Goal: Communication & Community: Answer question/provide support

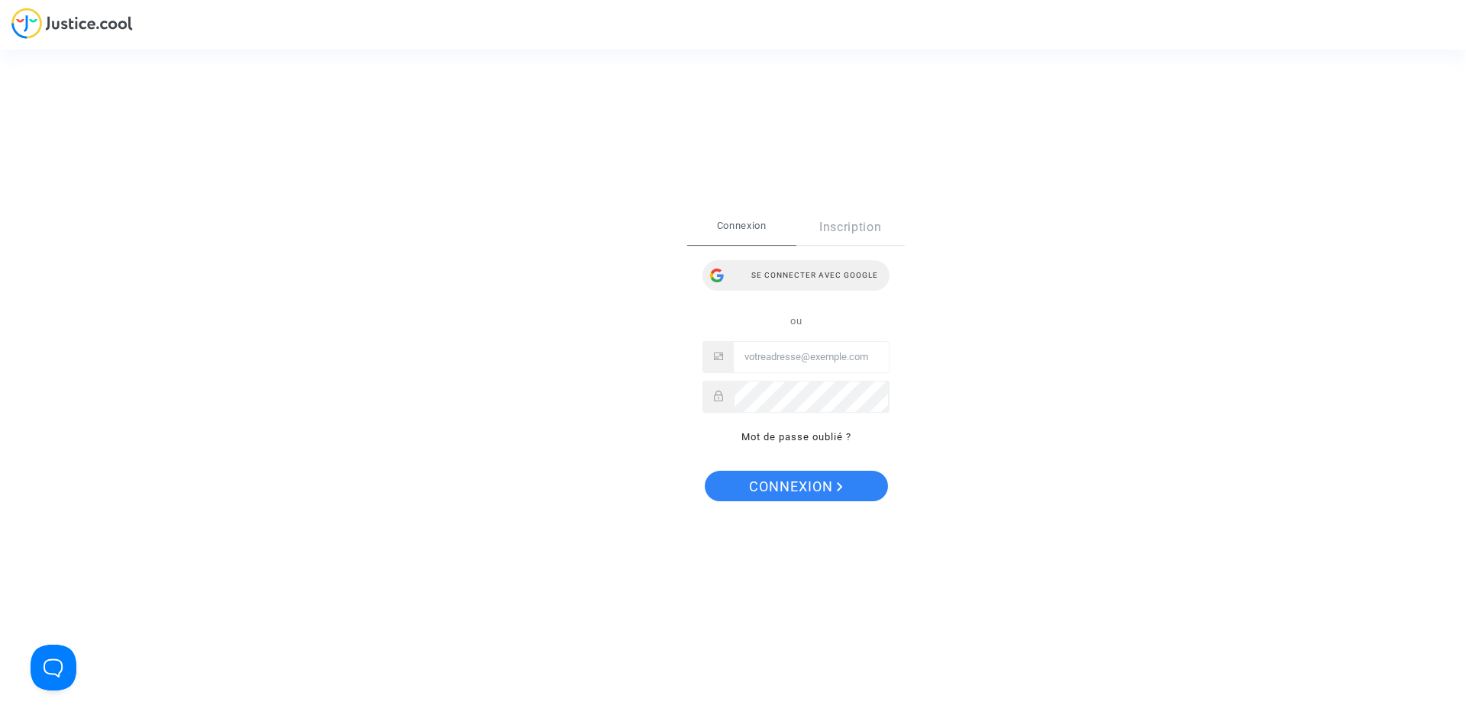
click at [792, 274] on div "Se connecter avec Google" at bounding box center [795, 275] width 187 height 31
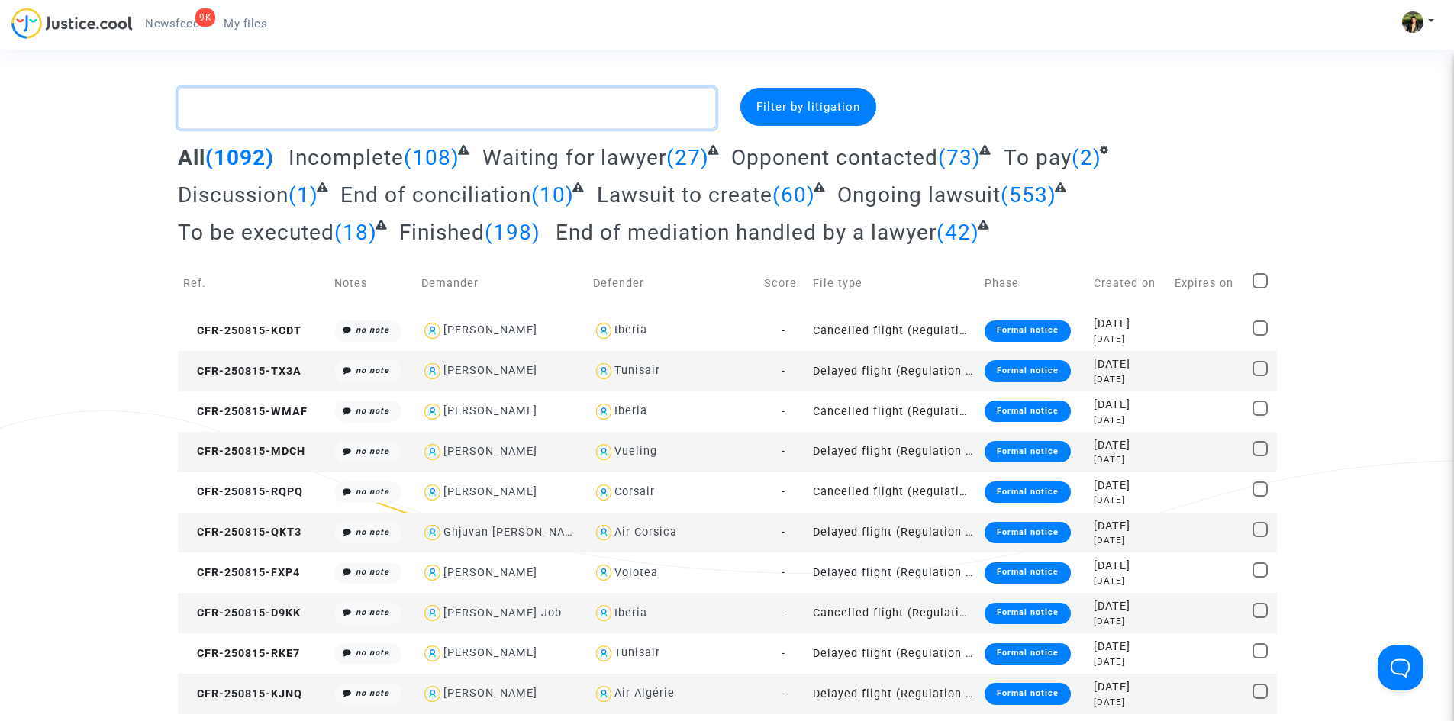
paste textarea "Charki"
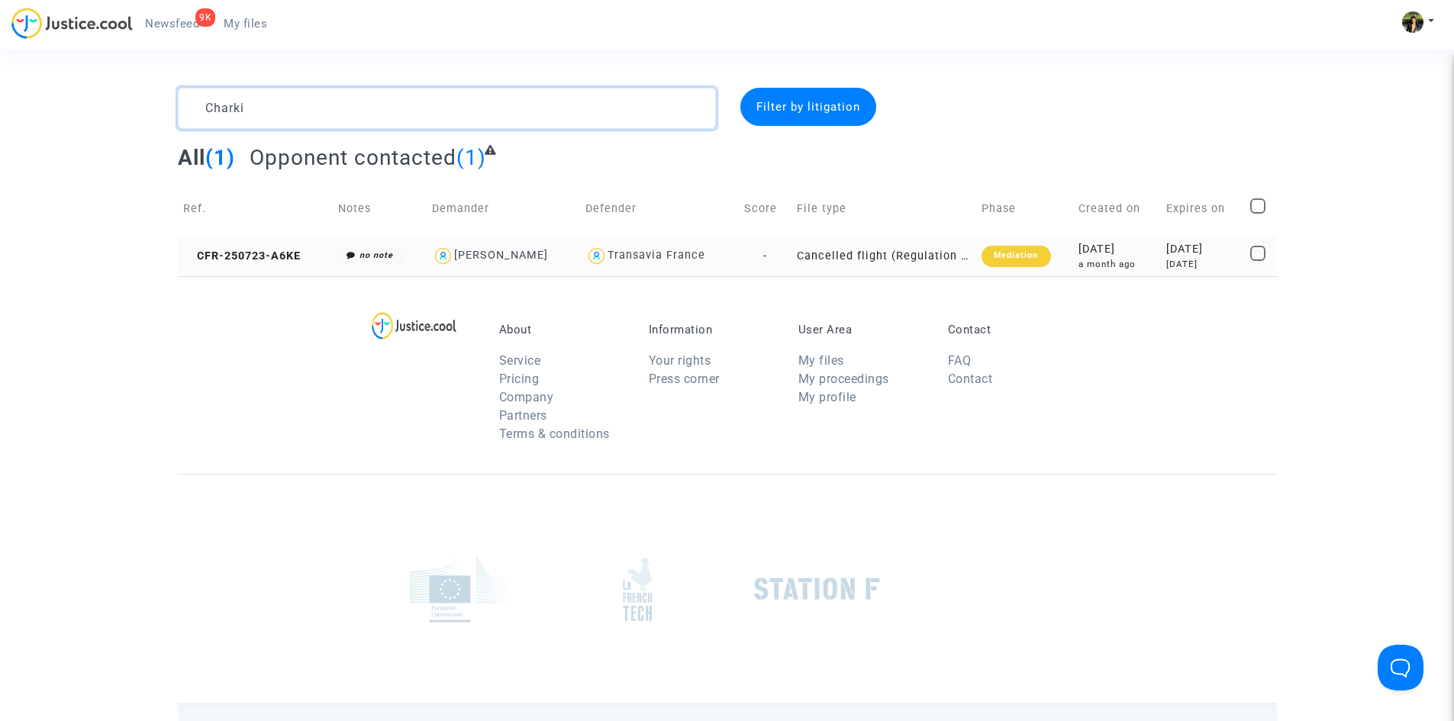
type textarea "Charki"
click at [888, 259] on td "Cancelled flight (Regulation EC 261/2004)" at bounding box center [885, 256] width 186 height 40
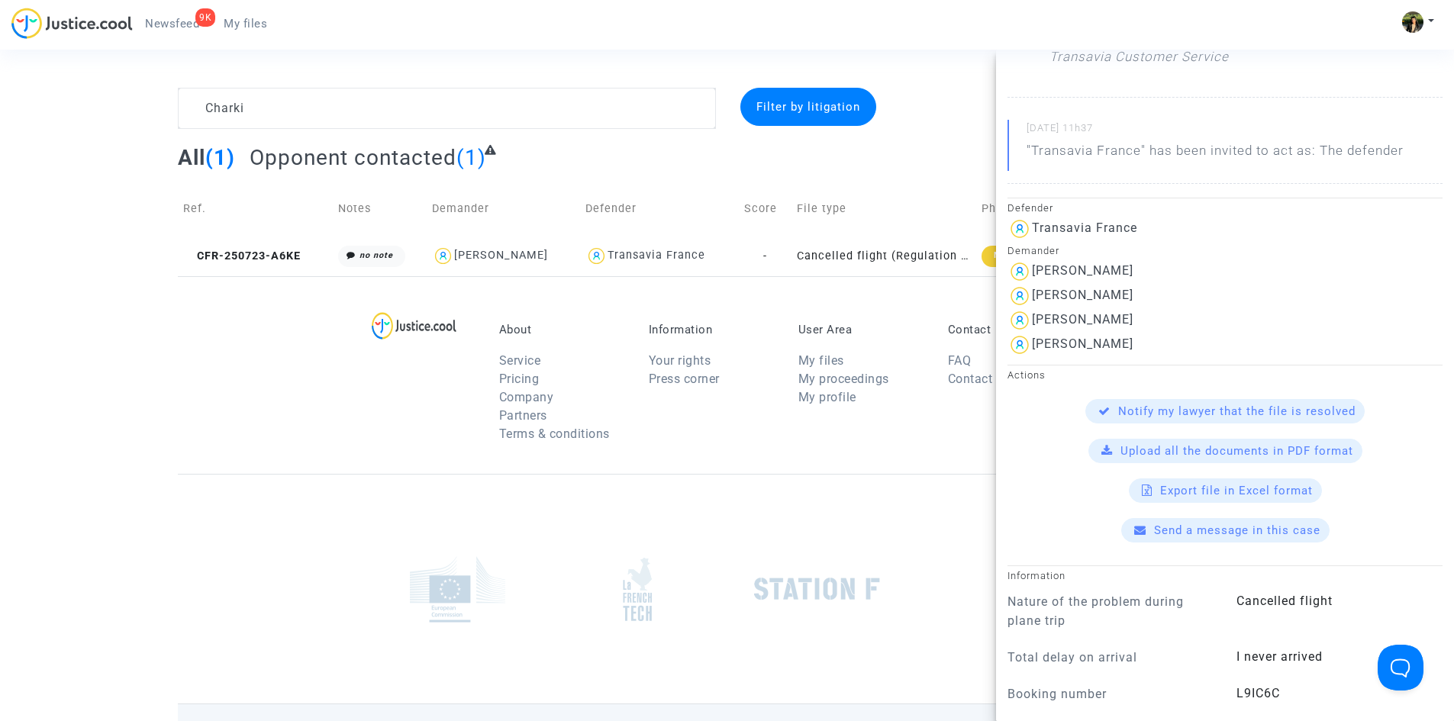
scroll to position [534, 0]
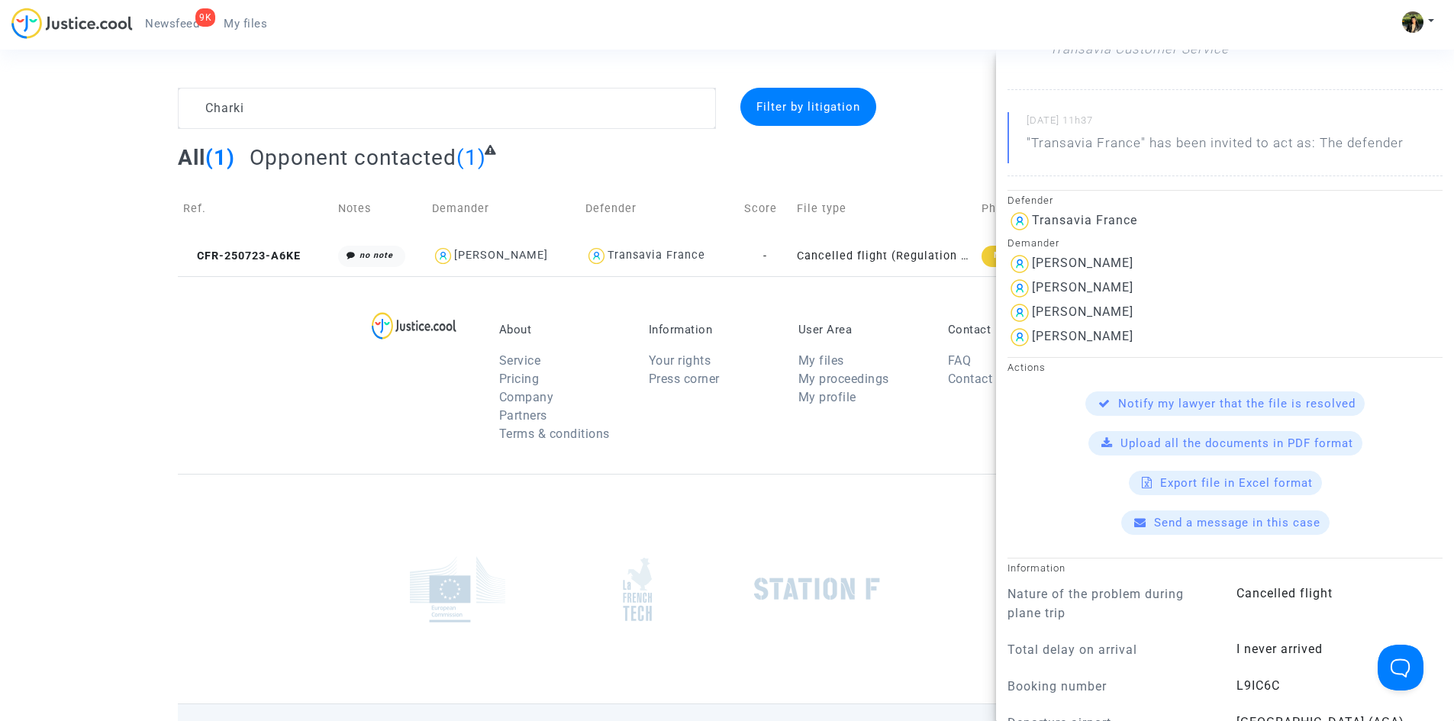
click at [1223, 530] on span "Send a message in this case" at bounding box center [1237, 523] width 166 height 14
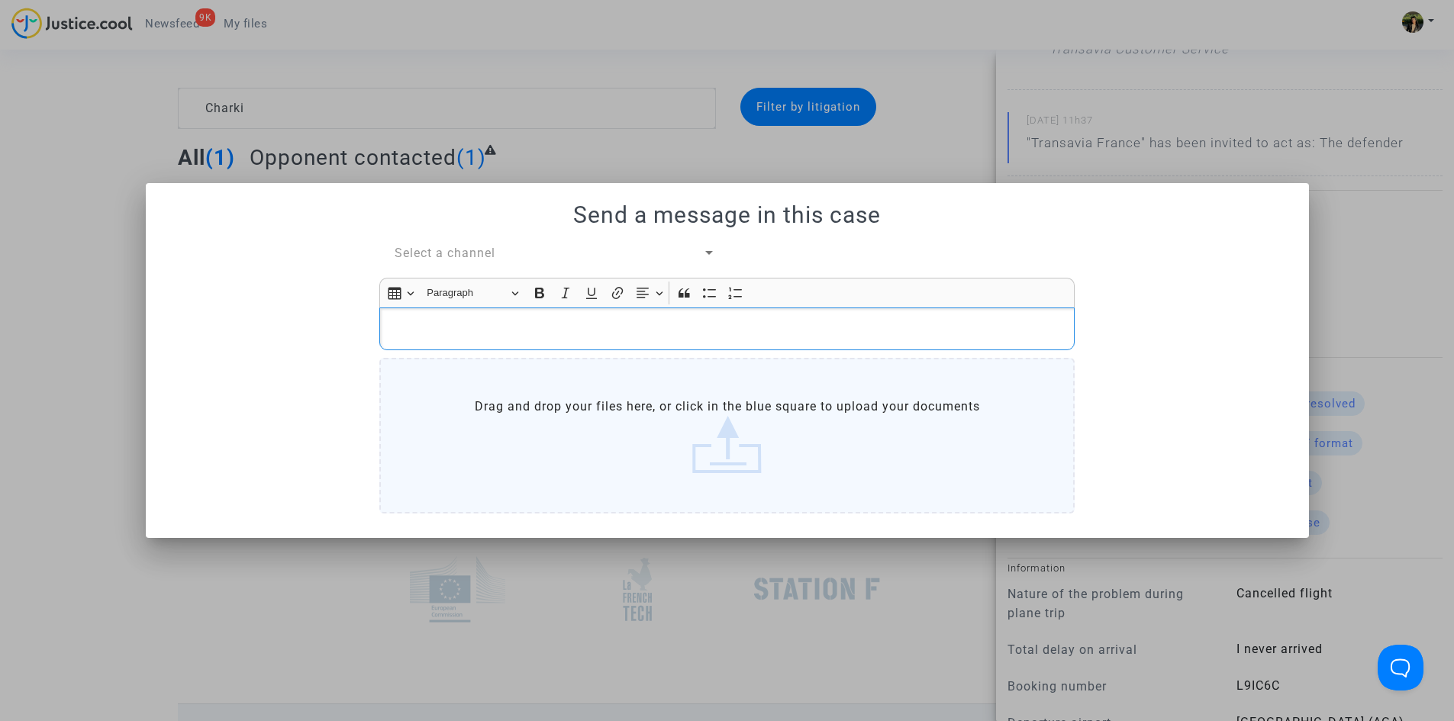
click at [515, 329] on p "Rich Text Editor, main" at bounding box center [727, 329] width 679 height 19
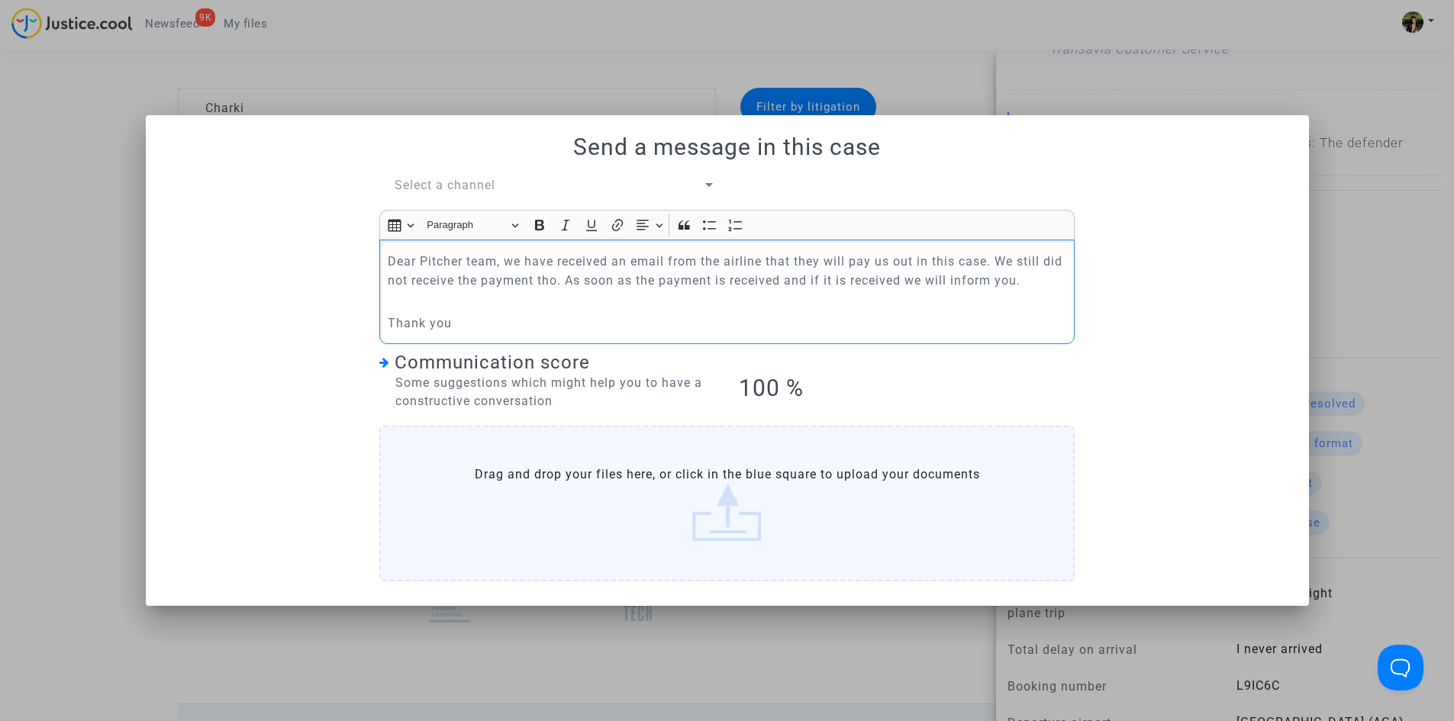
click at [444, 182] on span "Select a channel" at bounding box center [445, 185] width 101 height 15
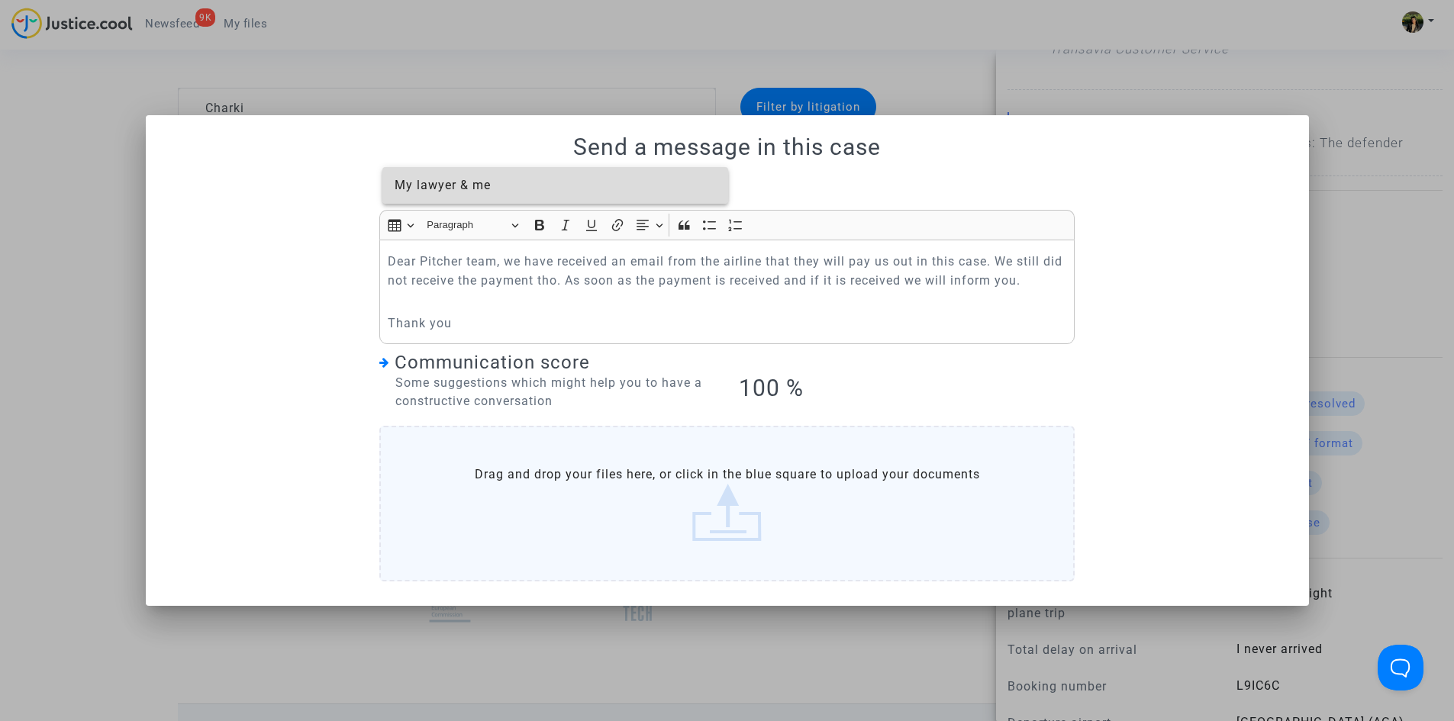
click at [444, 182] on span "My lawyer & me" at bounding box center [443, 185] width 96 height 15
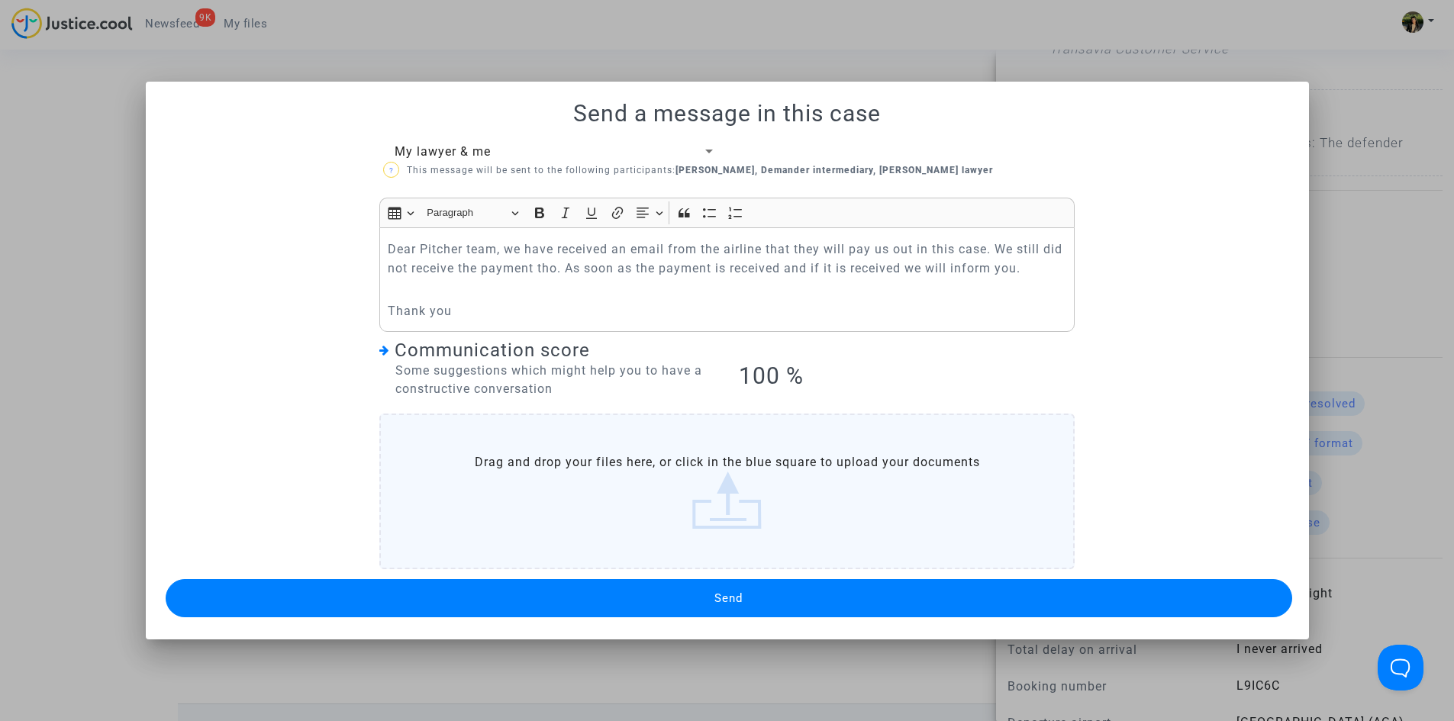
click at [653, 599] on button "Send" at bounding box center [729, 598] width 1127 height 38
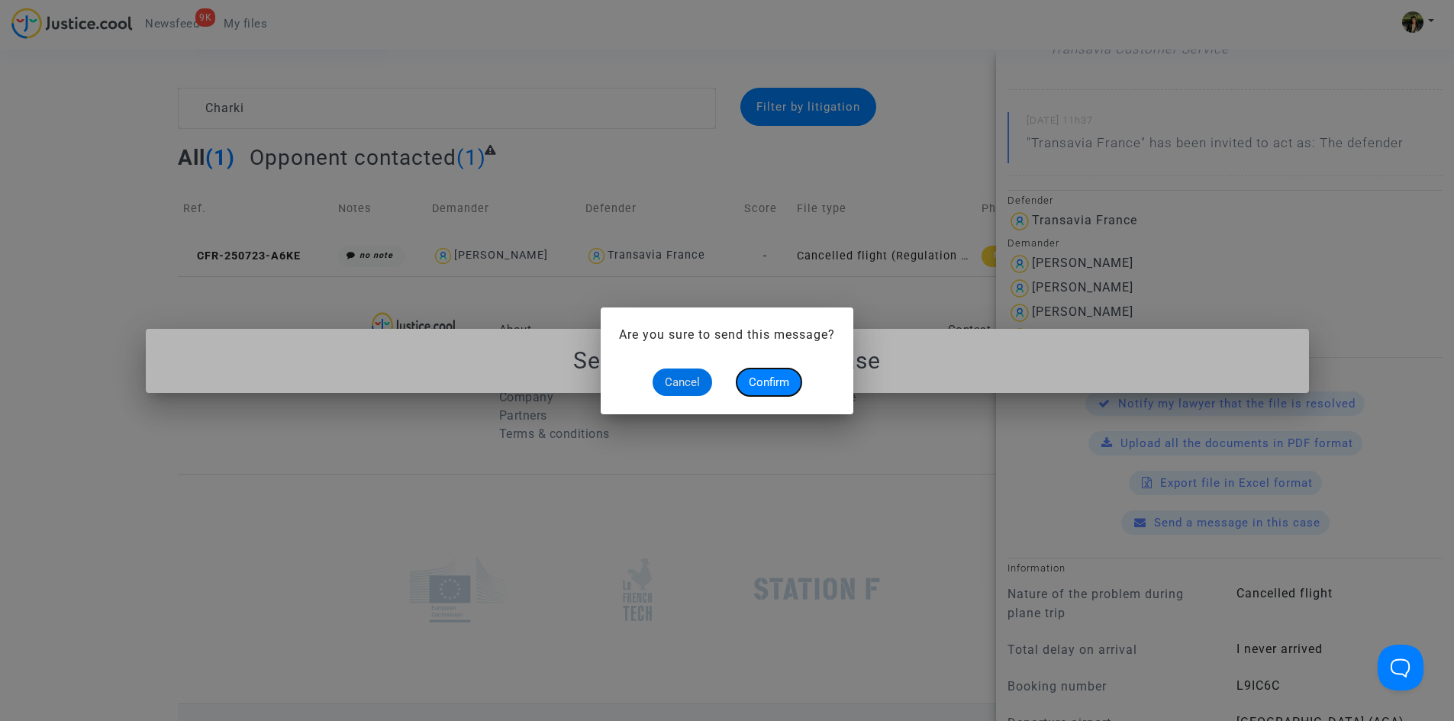
click at [771, 390] on button "Confirm" at bounding box center [769, 382] width 65 height 27
